Goal: Navigation & Orientation: Find specific page/section

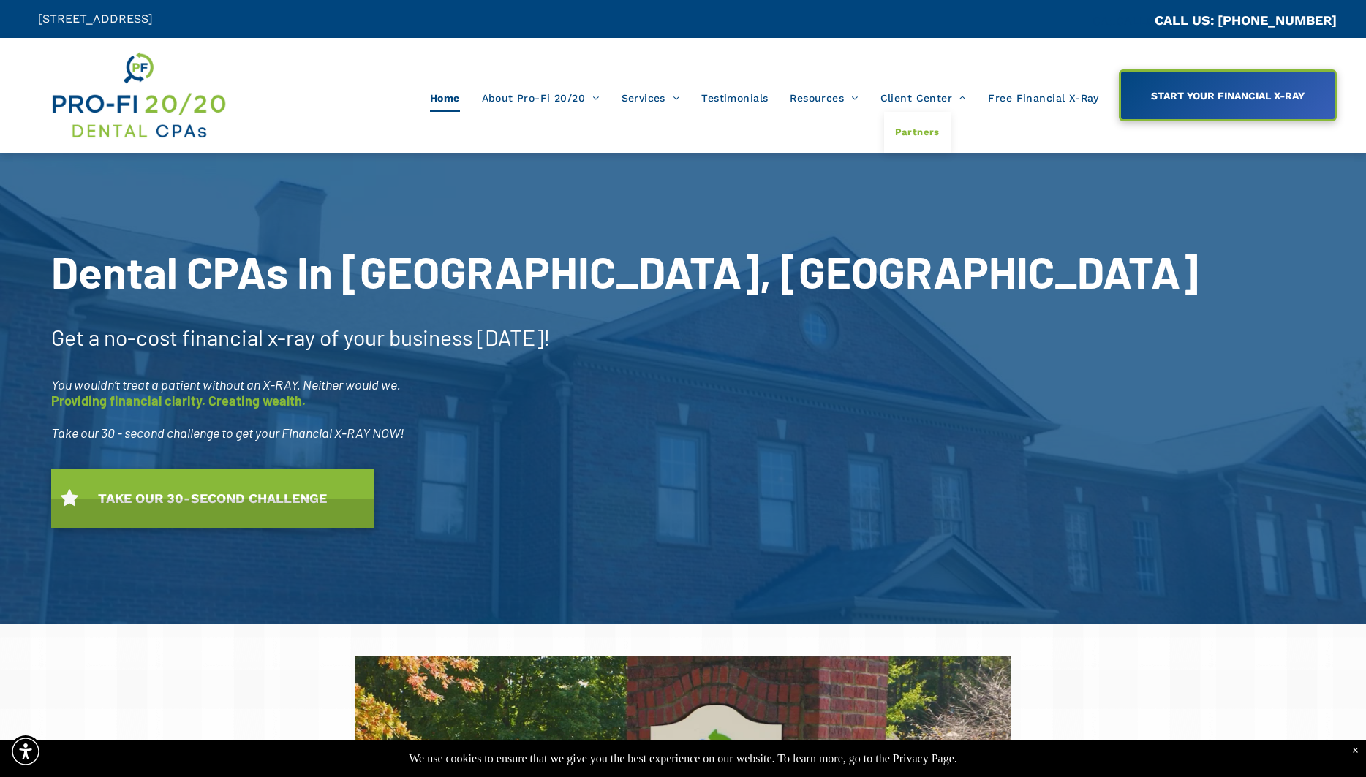
click at [925, 129] on span "Partners" at bounding box center [917, 132] width 45 height 19
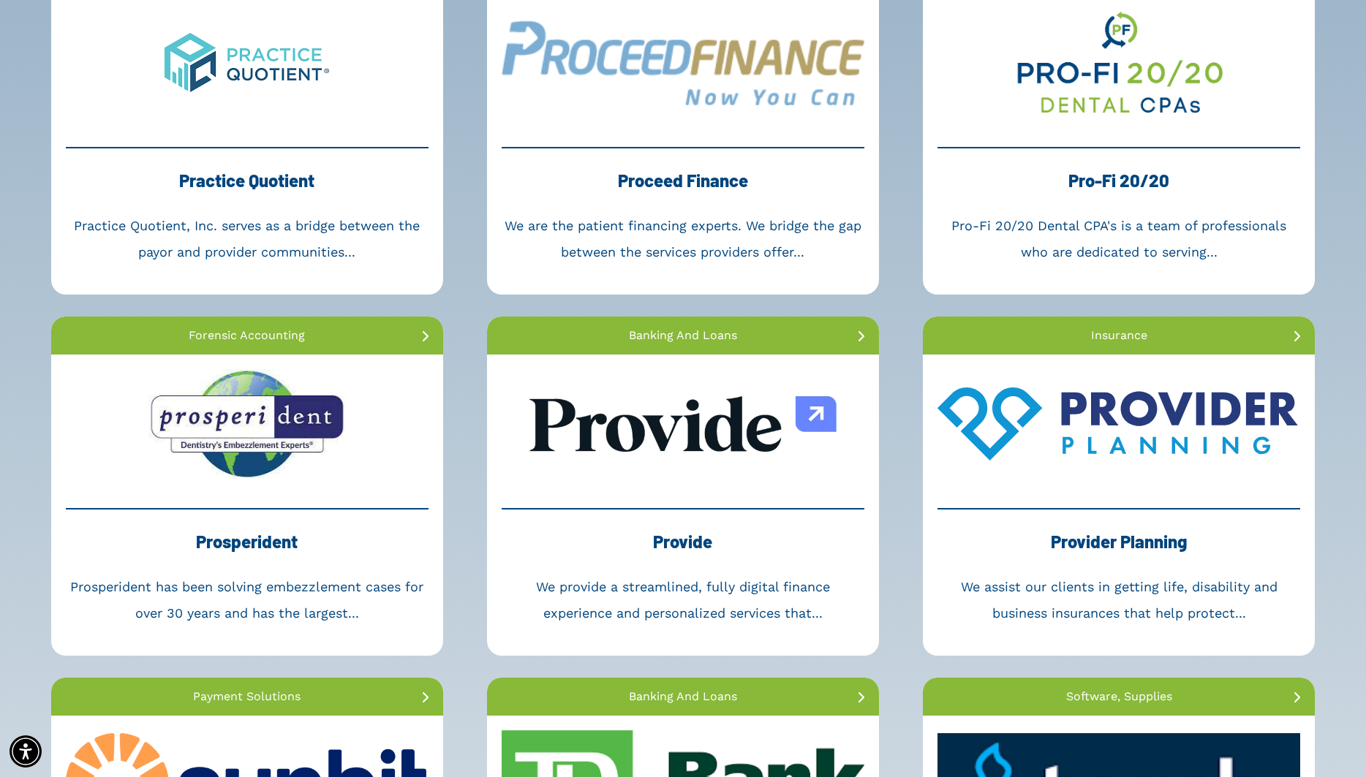
scroll to position [2910, 0]
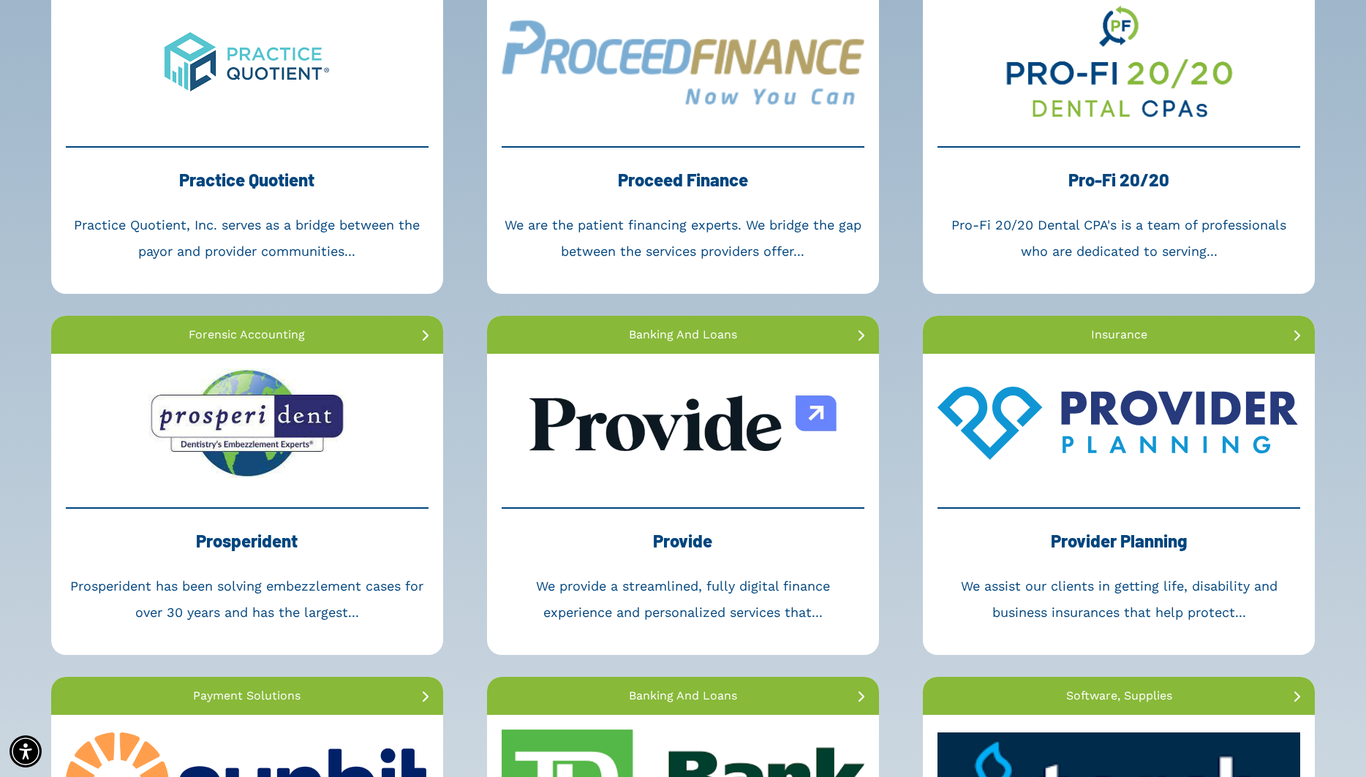
click at [1154, 110] on link at bounding box center [1119, 62] width 392 height 139
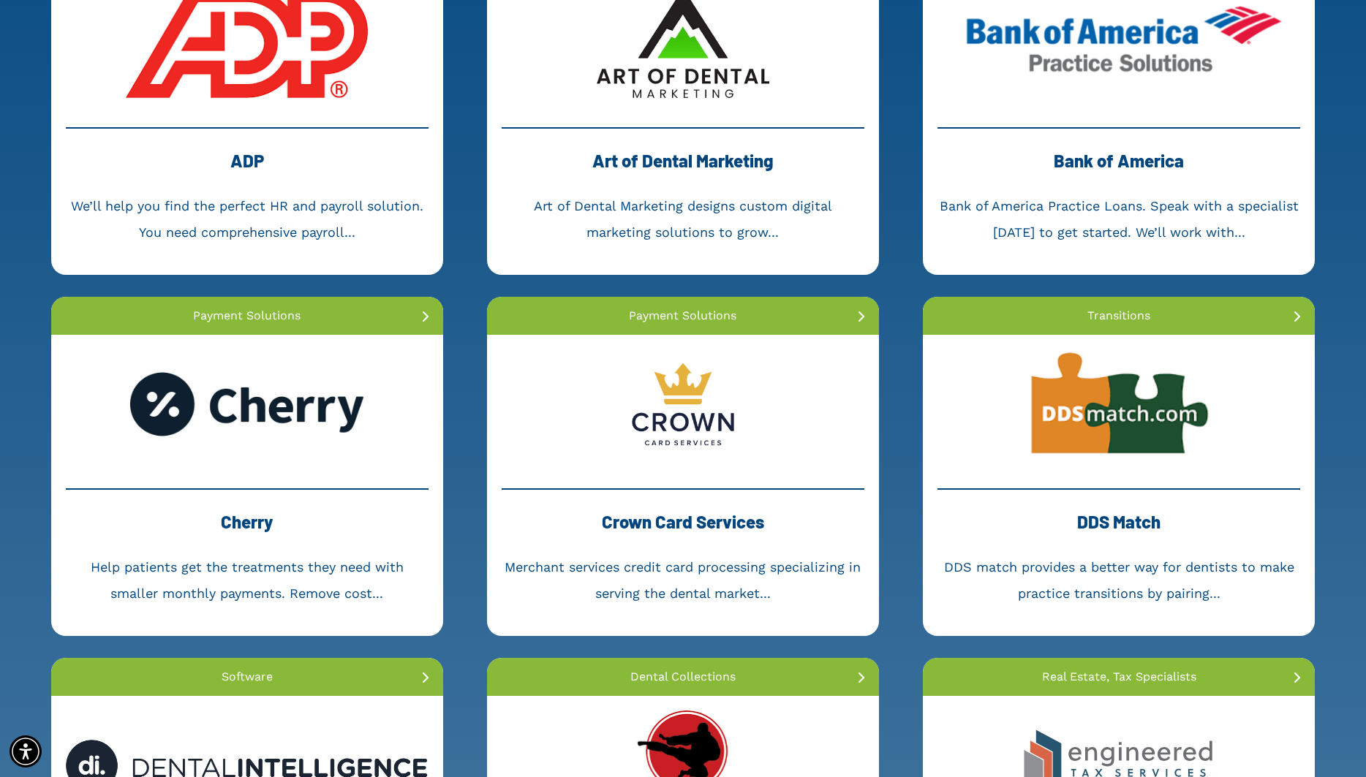
scroll to position [0, 0]
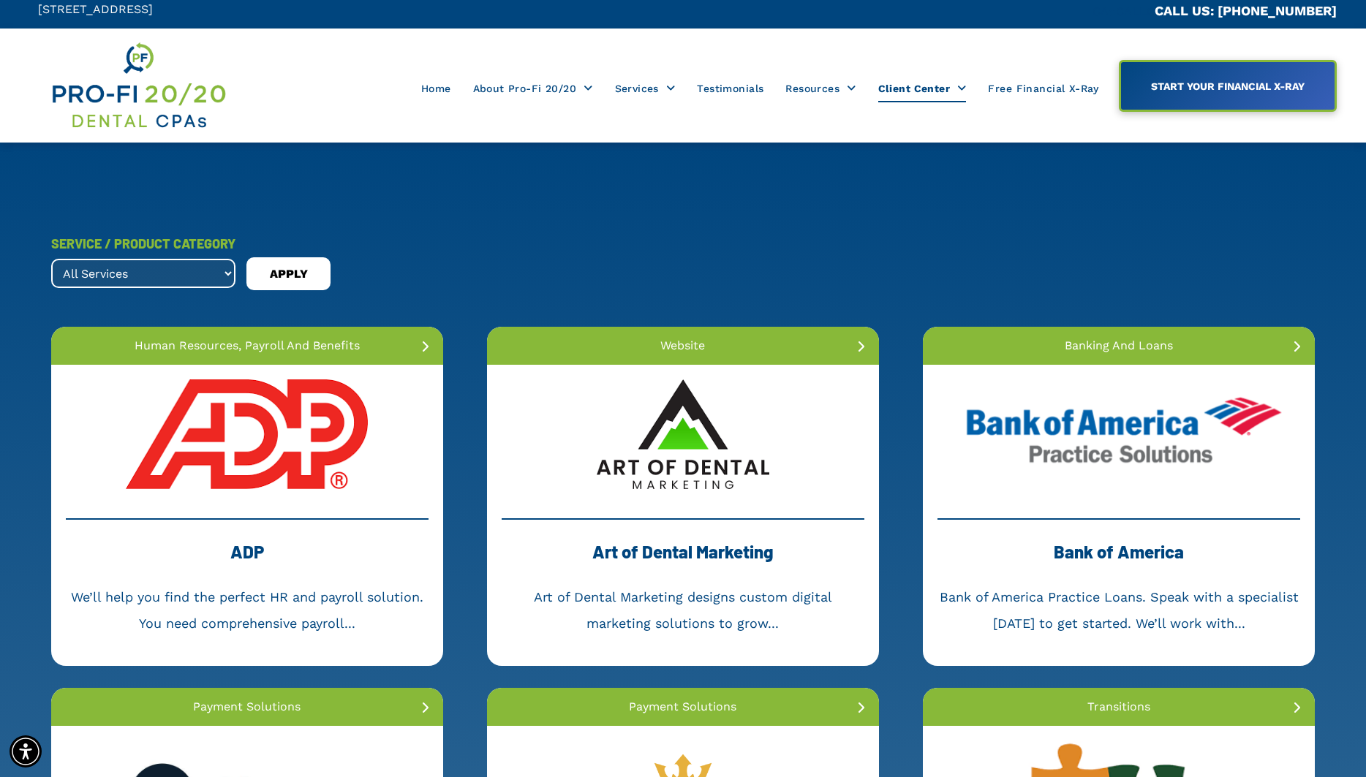
click at [229, 281] on select "All Services banking and loans dental collections dental membership forensic ac…" at bounding box center [143, 273] width 184 height 29
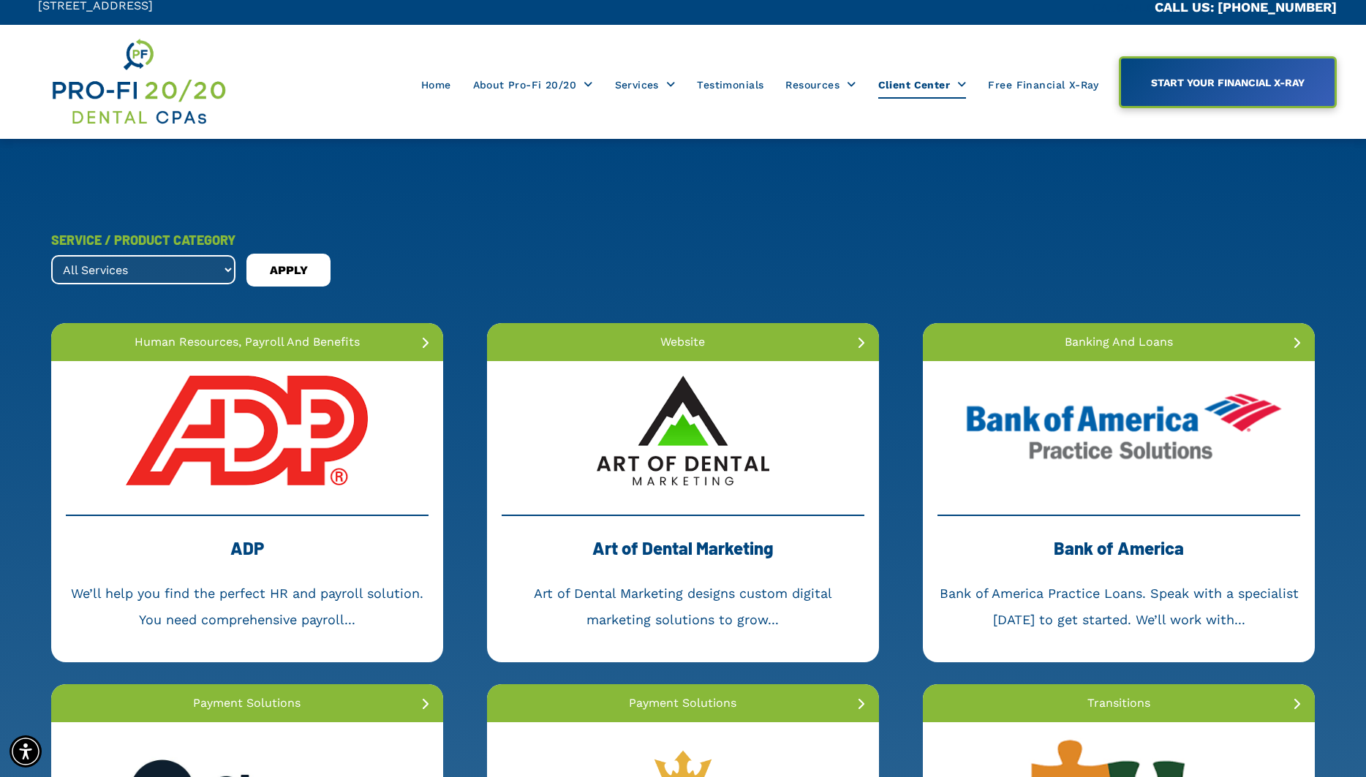
scroll to position [12, 0]
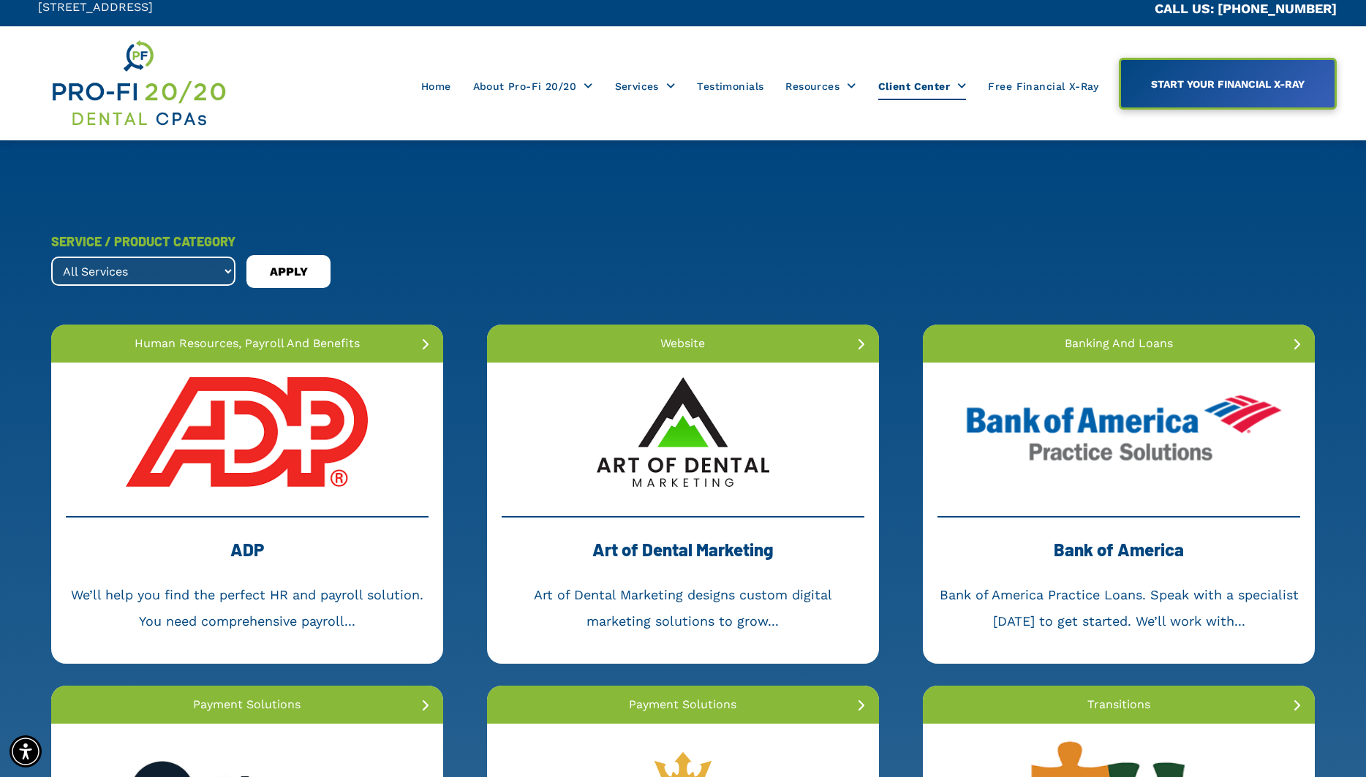
select select ".tax-and-accounting"
click at [51, 257] on select "All Services banking and loans dental collections dental membership forensic ac…" at bounding box center [143, 271] width 184 height 29
click at [284, 273] on span "APPLY" at bounding box center [289, 271] width 38 height 23
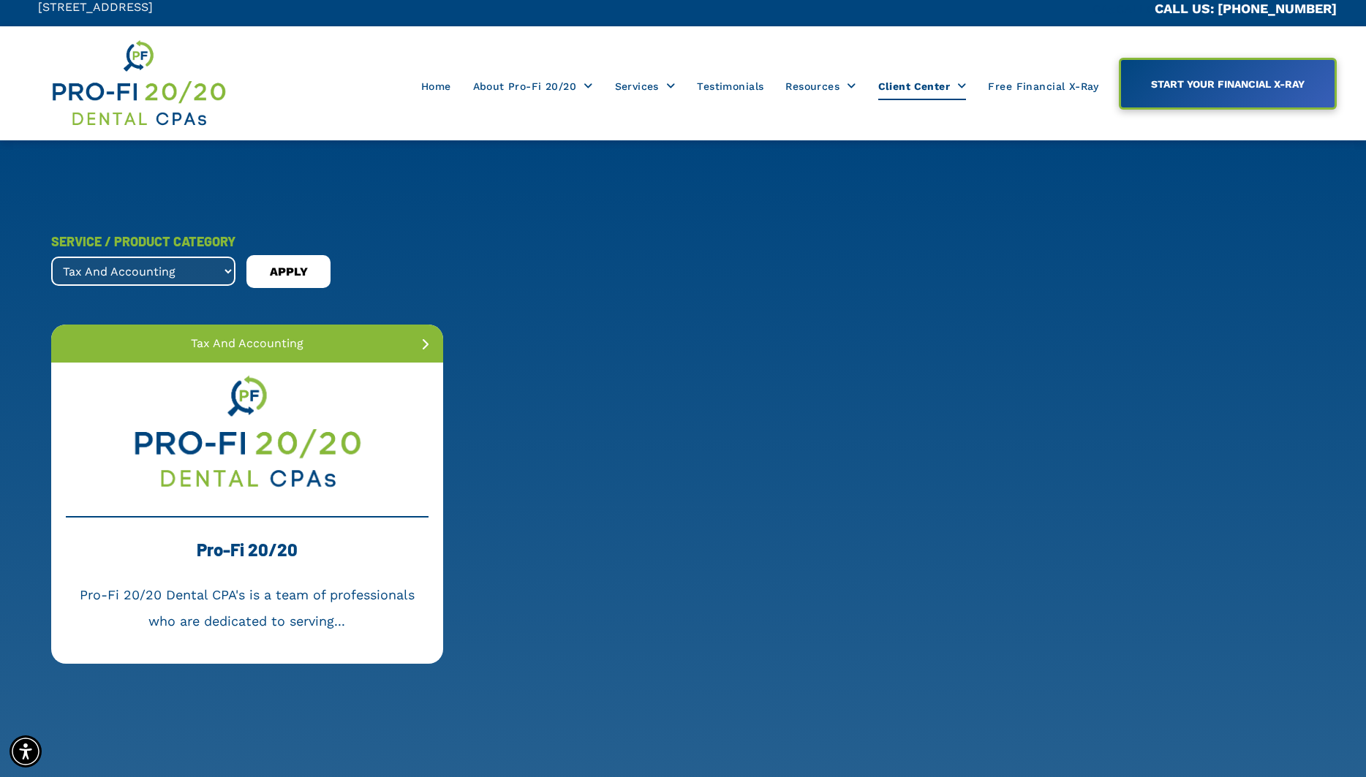
click at [249, 469] on link at bounding box center [247, 432] width 392 height 139
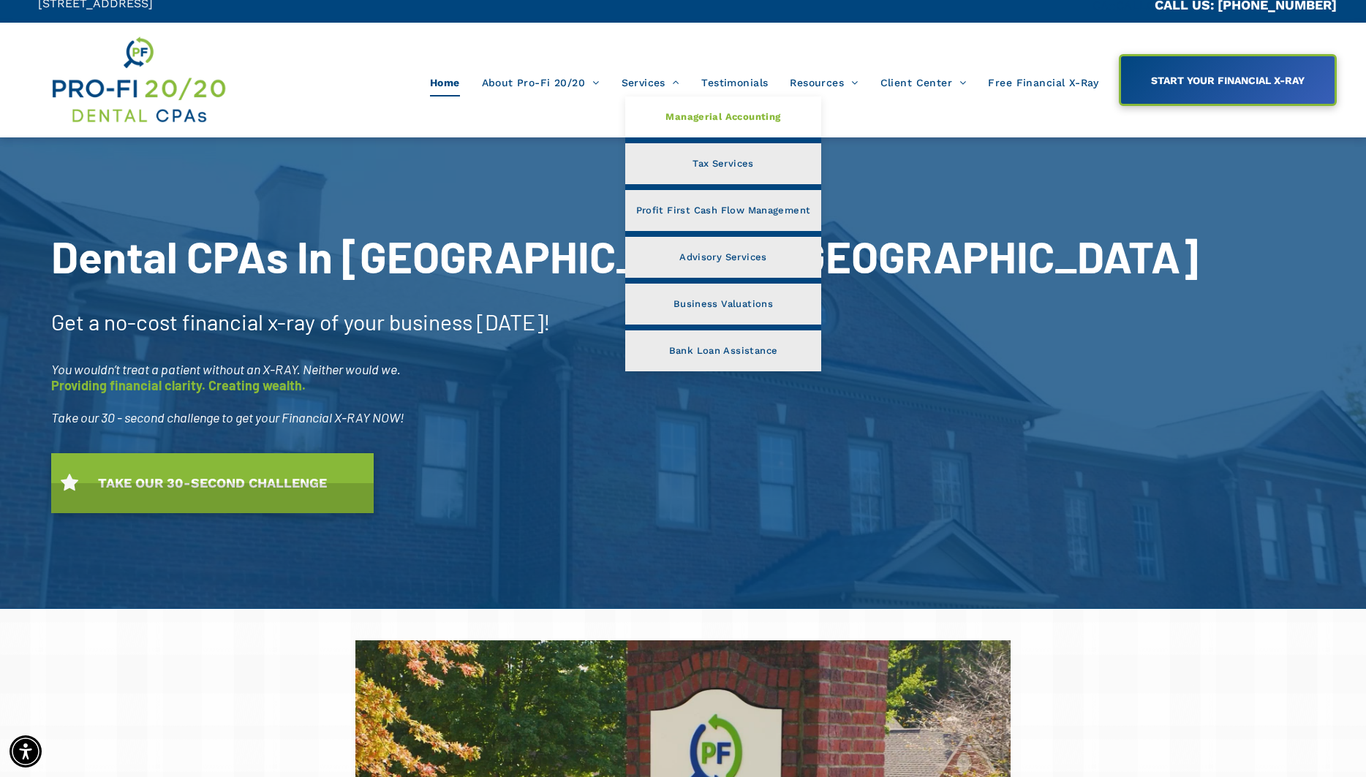
scroll to position [17, 0]
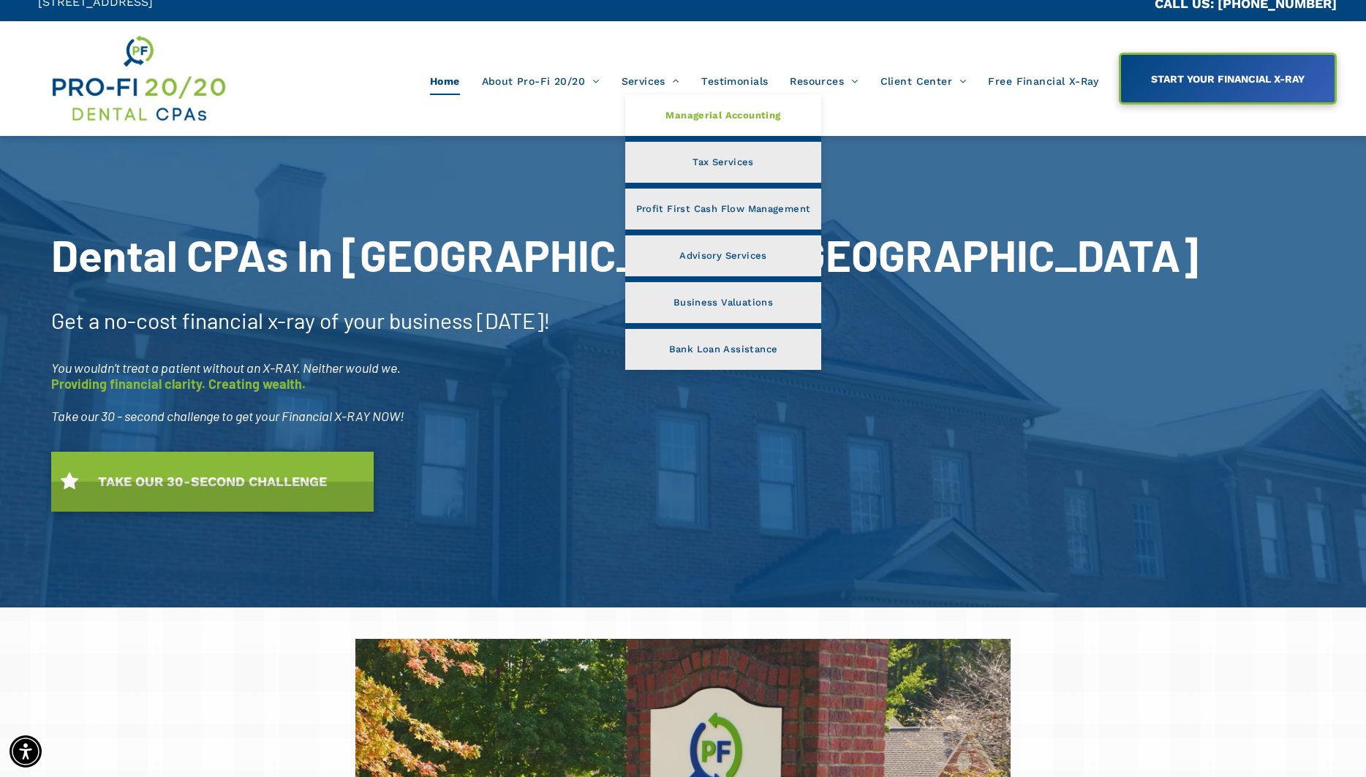
click at [689, 113] on span "Managerial Accounting" at bounding box center [722, 115] width 115 height 19
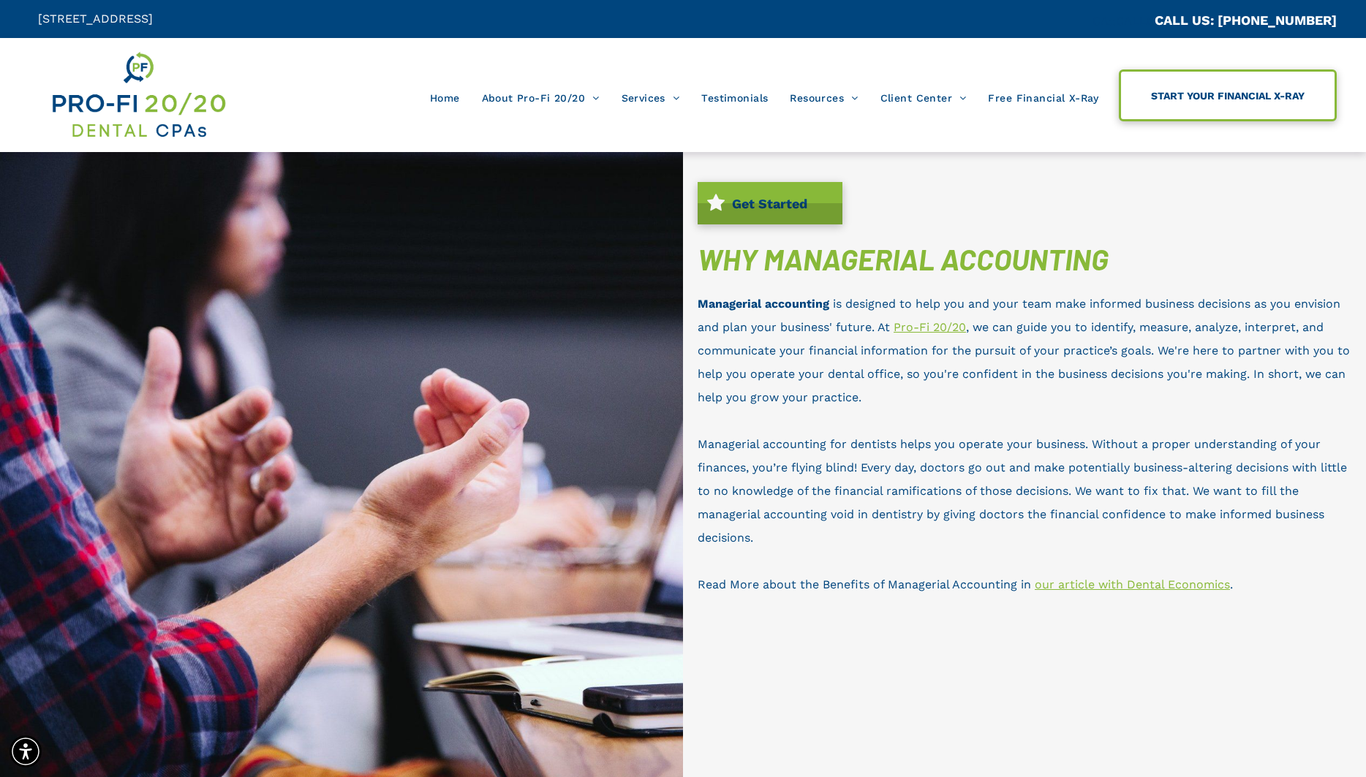
scroll to position [1, 0]
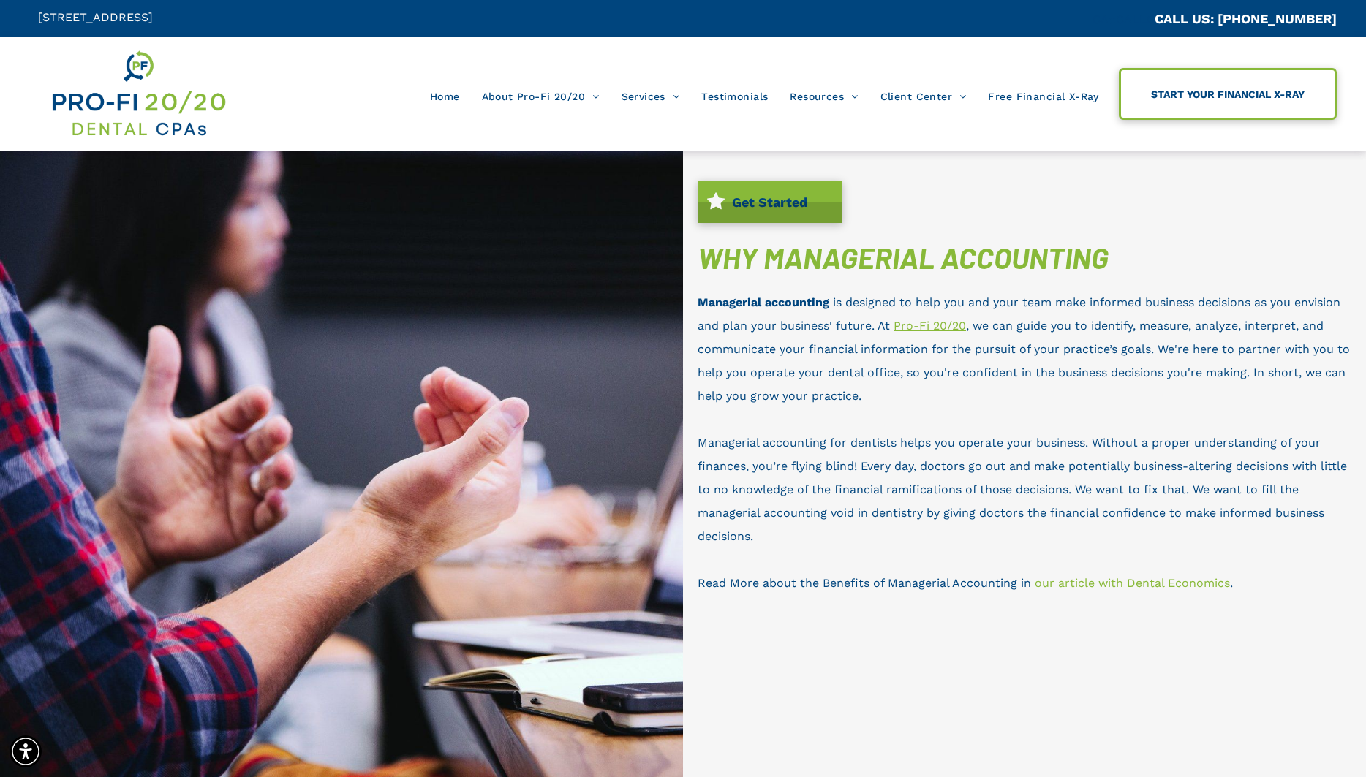
click at [1263, 91] on span "START YOUR FINANCIAL X-RAY" at bounding box center [1228, 94] width 164 height 26
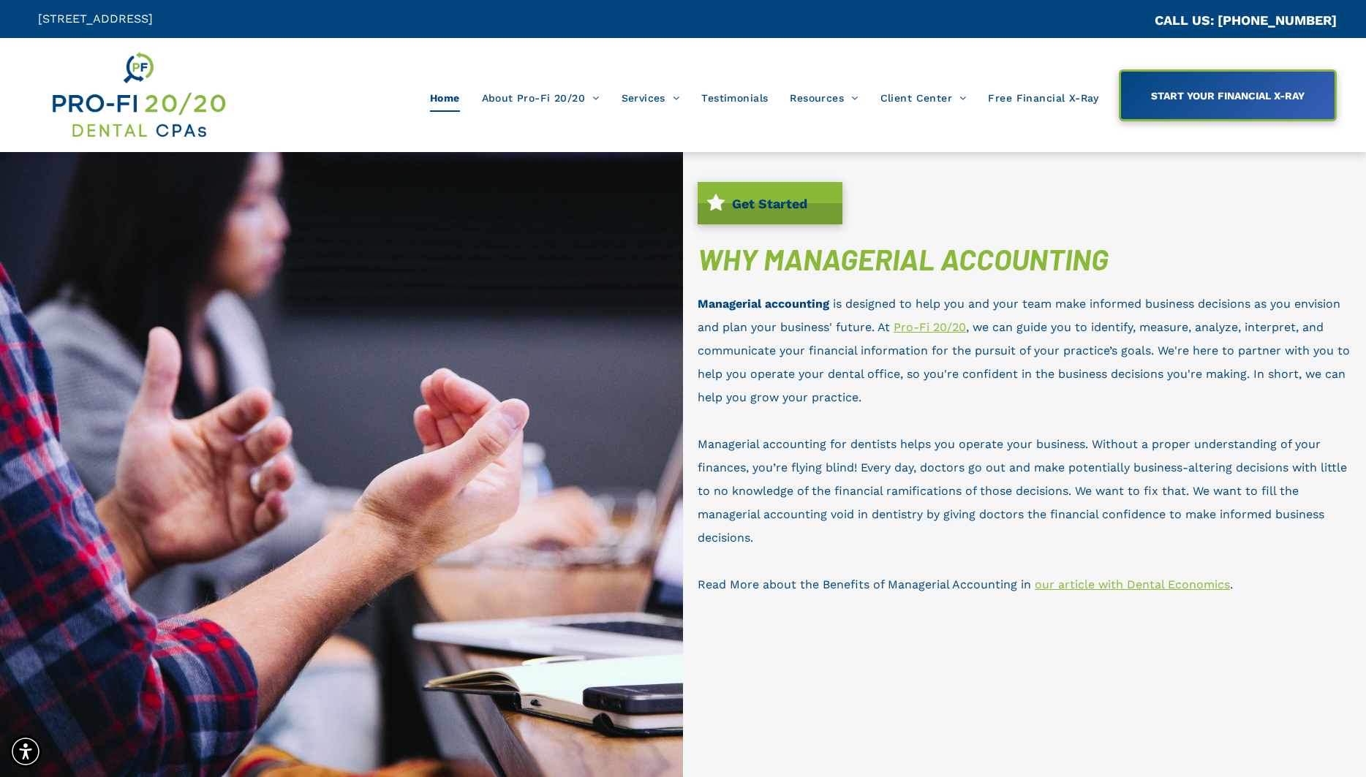
click at [452, 105] on span "Home" at bounding box center [445, 98] width 30 height 28
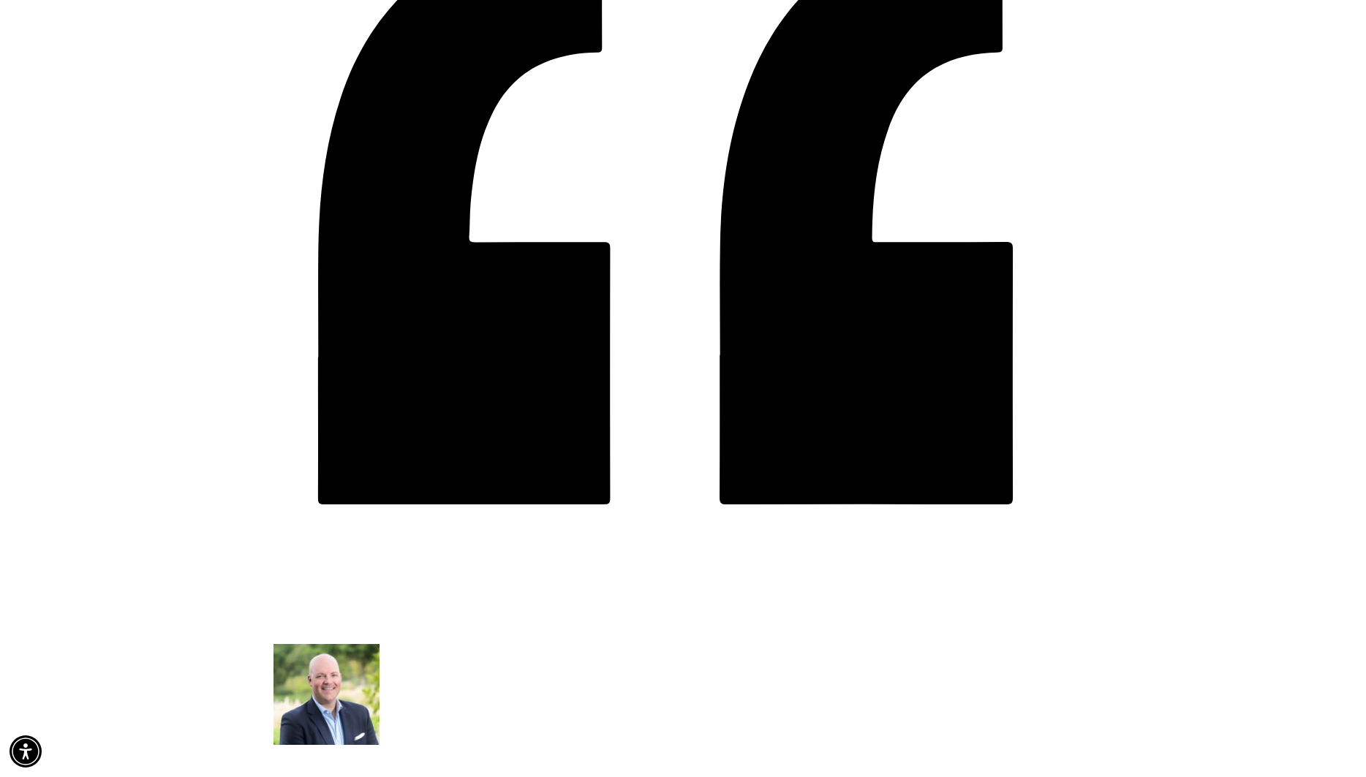
scroll to position [1238, 0]
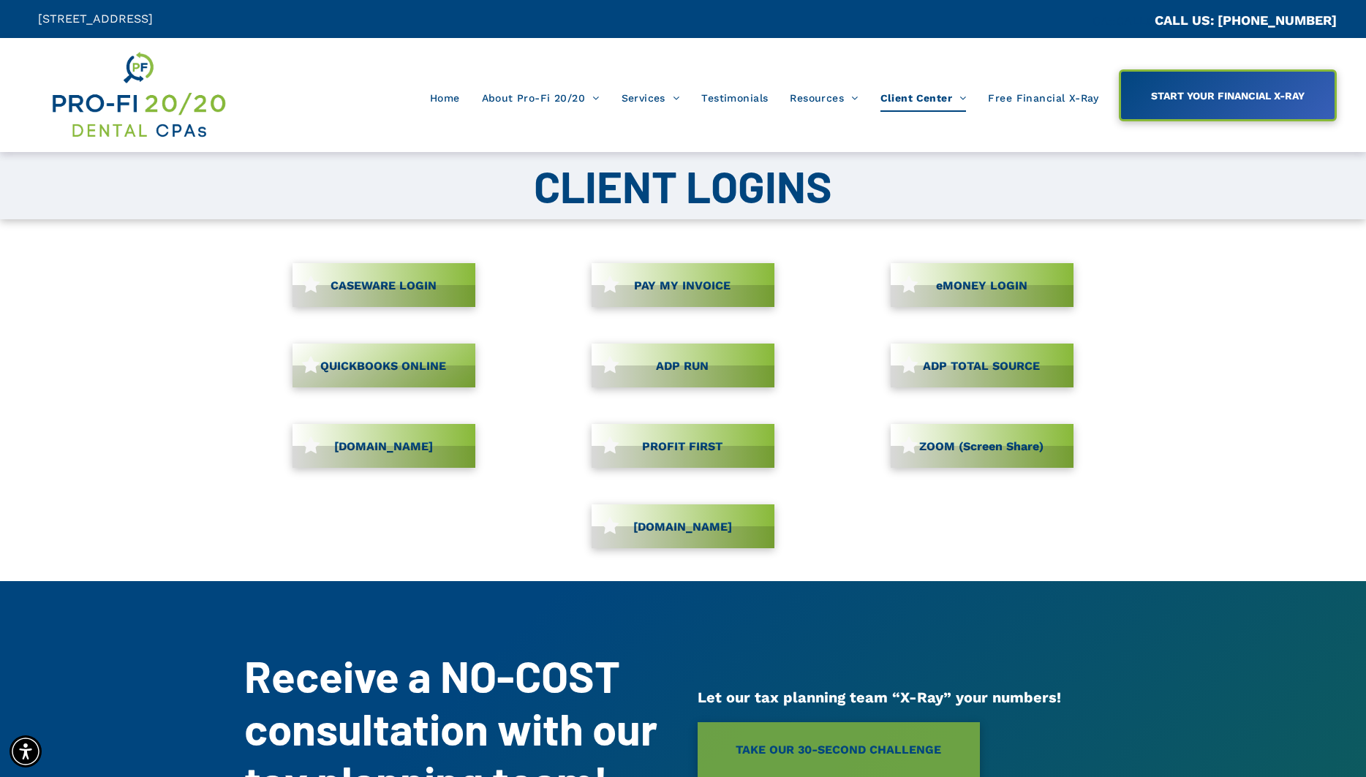
click at [388, 288] on link "CASEWARE LOGIN" at bounding box center [383, 285] width 183 height 44
